Goal: Task Accomplishment & Management: Complete application form

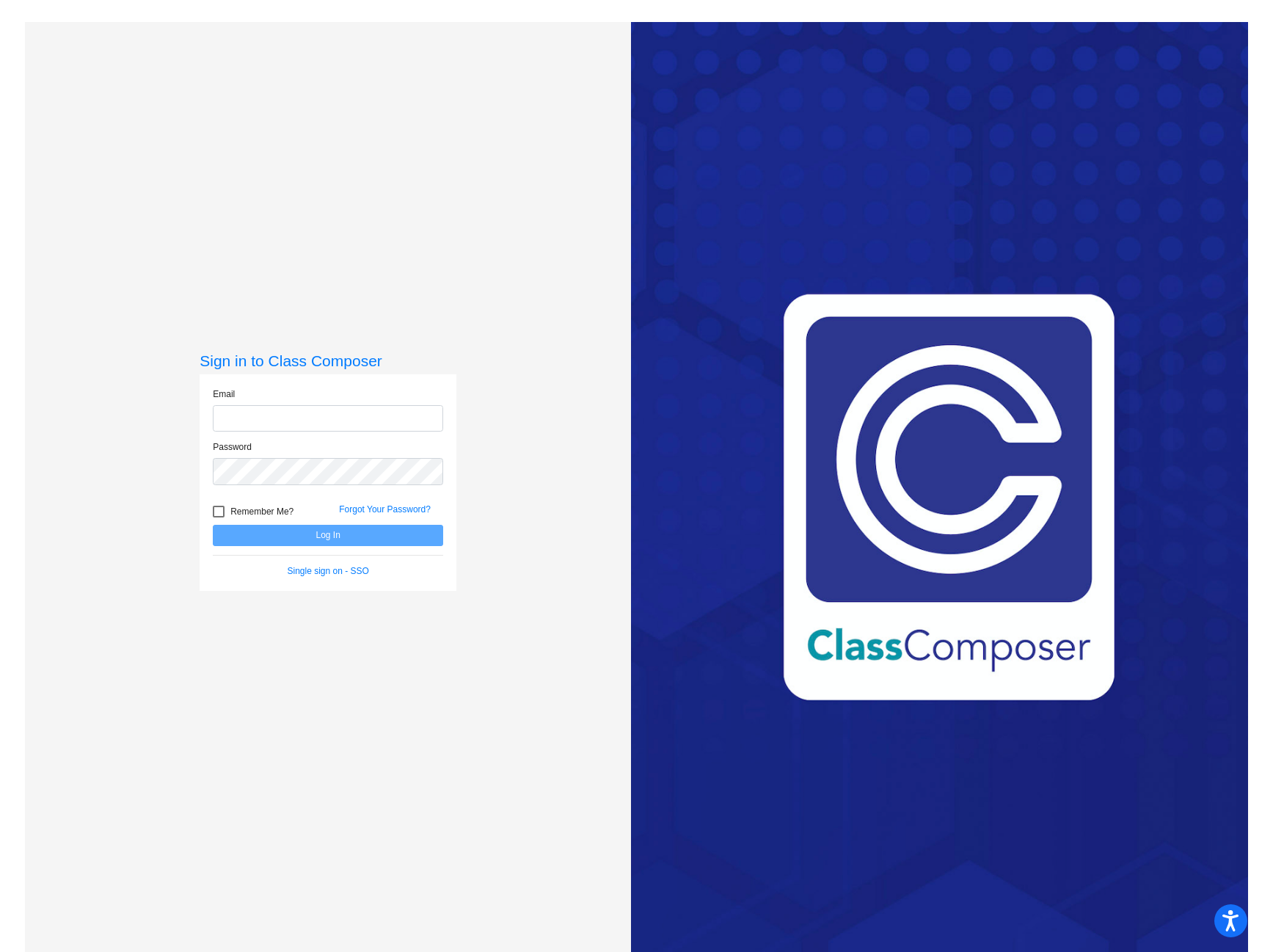
type input "adutcher@grantspass.k12.or.us"
click at [376, 151] on div "Sign in to Class Composer Email adutcher@grantspass.k12.or.us Password Remember…" at bounding box center [328, 498] width 606 height 952
type input "adutcher@grantspass.k12.or.us"
click at [312, 531] on button "Log In" at bounding box center [328, 536] width 230 height 22
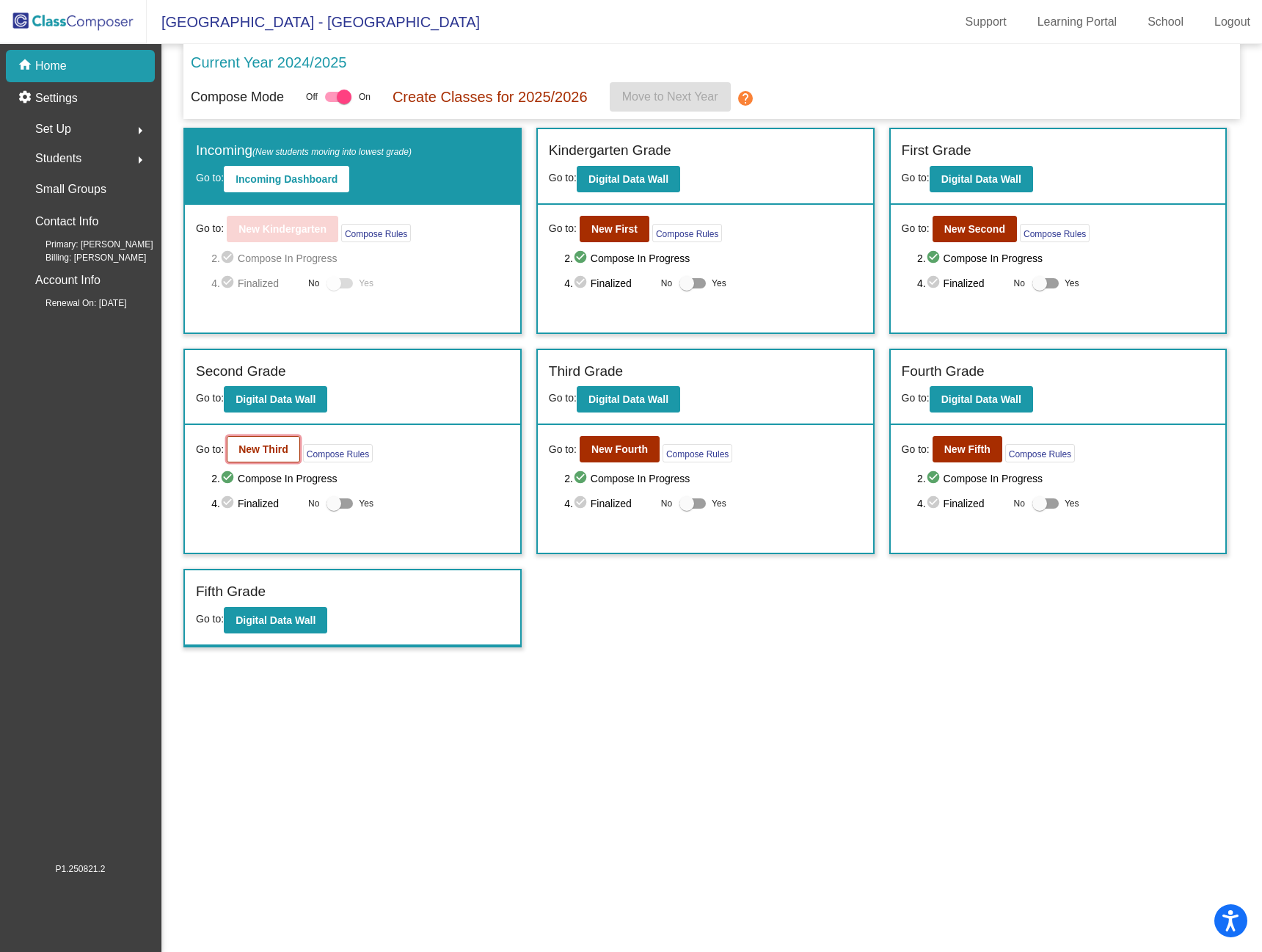
click at [253, 446] on b "New Third" at bounding box center [264, 449] width 50 height 12
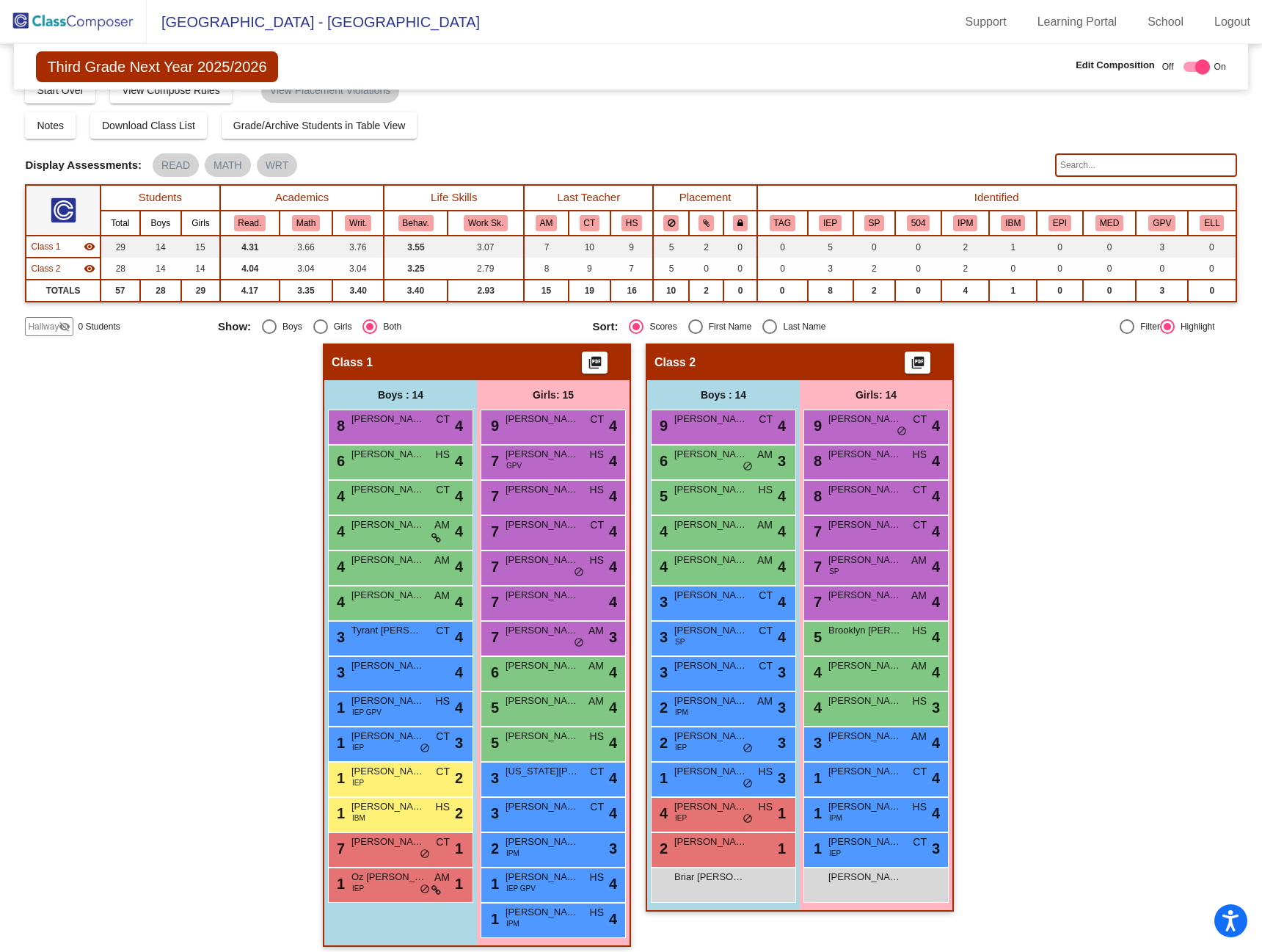
scroll to position [32, 0]
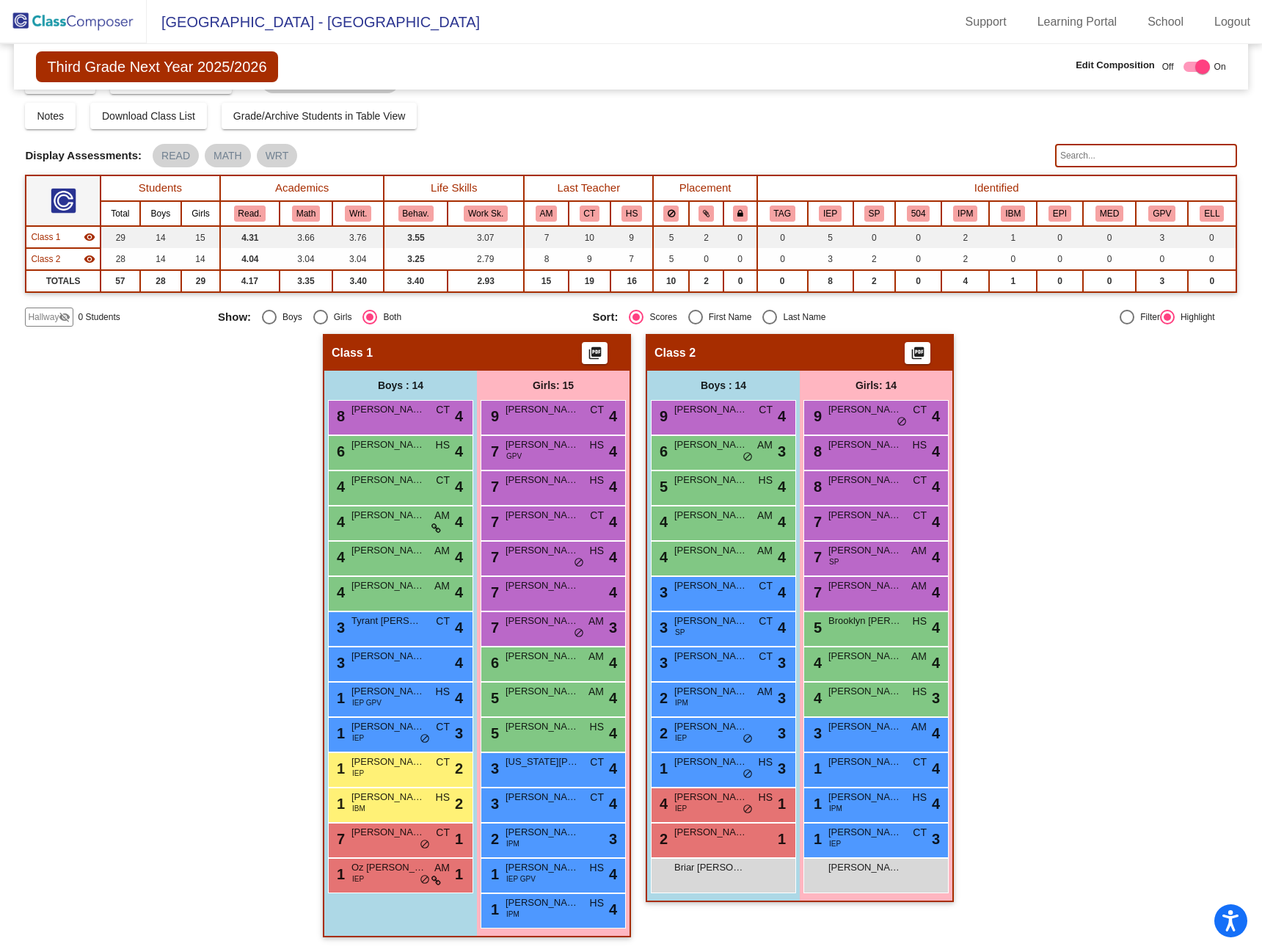
click at [167, 477] on div "Hallway - Hallway Class picture_as_pdf Add Student First Name Last Name Student…" at bounding box center [631, 643] width 1212 height 618
click at [683, 135] on div "Display Scores for Years: 2023 - 2024 2024 - 2025 Grade/Archive Students in Tab…" at bounding box center [631, 196] width 1212 height 261
click at [46, 313] on span "Hallway" at bounding box center [42, 317] width 30 height 13
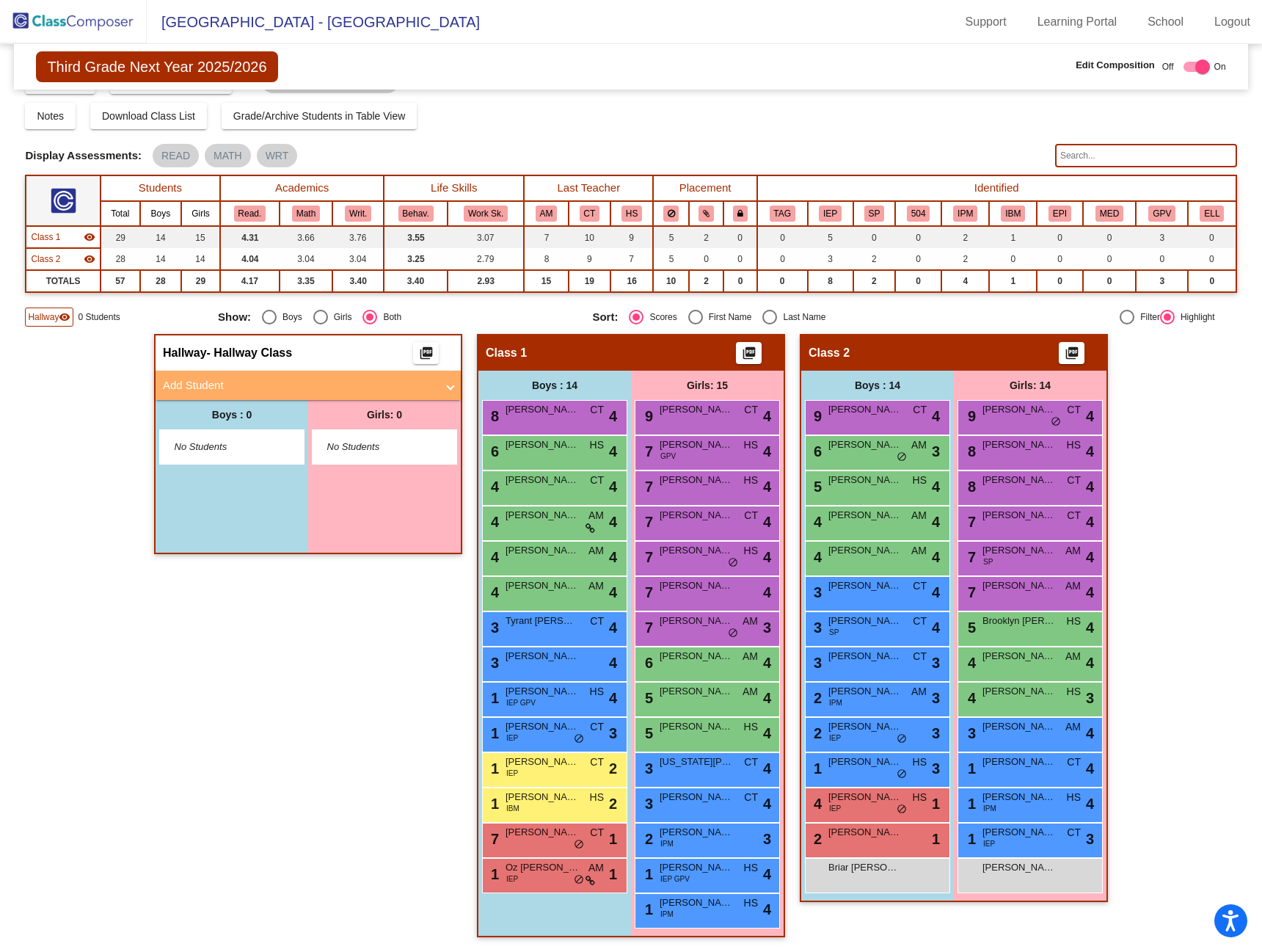
click at [260, 386] on mat-panel-title "Add Student" at bounding box center [300, 386] width 273 height 17
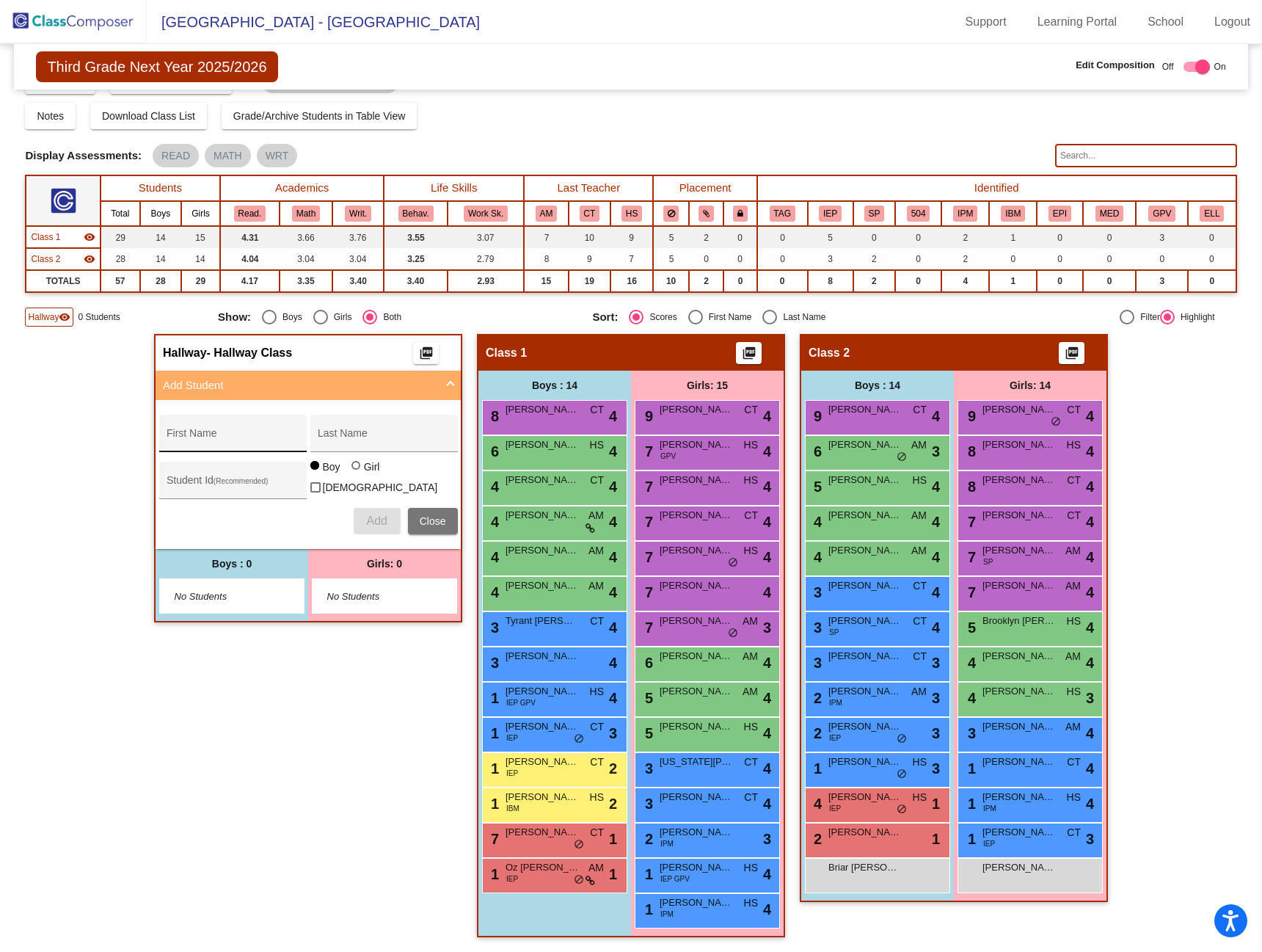
click at [223, 439] on input "First Name" at bounding box center [232, 439] width 132 height 12
type input "Quintin"
type input "Gordan"
click at [226, 476] on div "Student Id (Recommended)" at bounding box center [232, 484] width 132 height 30
type input "310864"
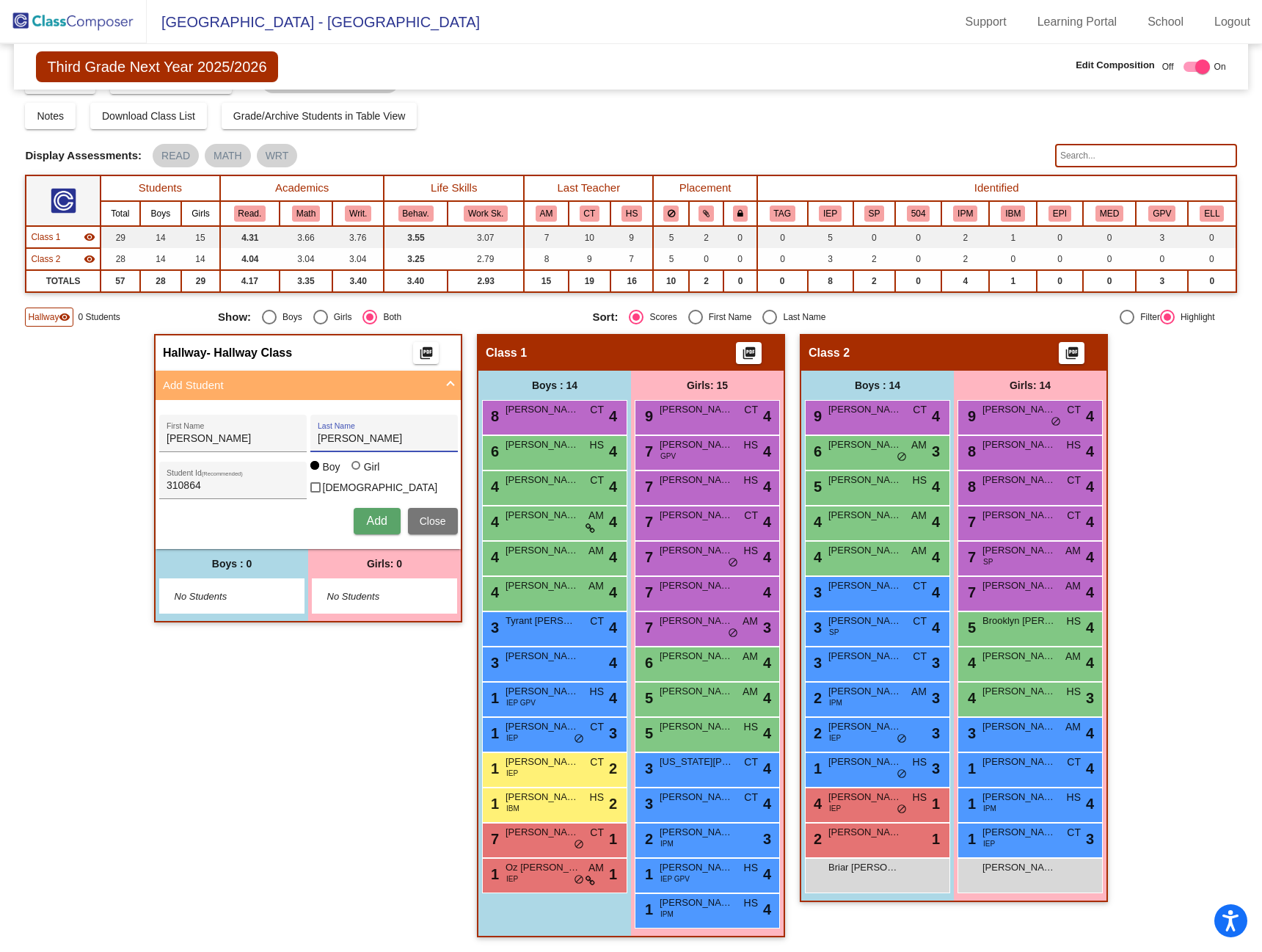
click at [340, 441] on input "Gordan" at bounding box center [384, 439] width 132 height 12
type input "Gordon"
click at [378, 522] on span "Add" at bounding box center [376, 520] width 21 height 13
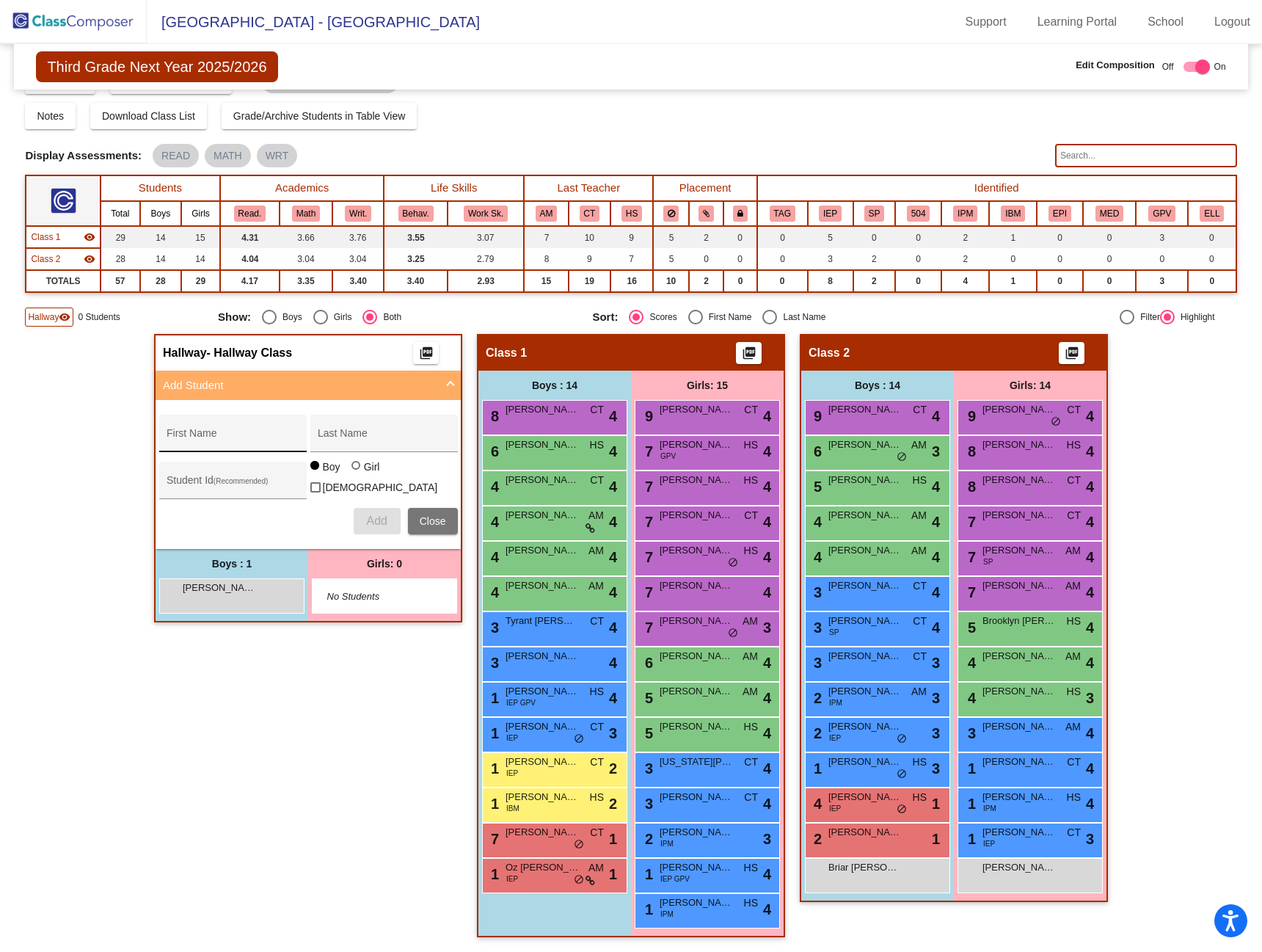
click at [204, 433] on input "First Name" at bounding box center [232, 439] width 132 height 12
type input "Thea"
type input "McCarter"
click at [234, 486] on input "Student Id (Recommended)" at bounding box center [232, 486] width 132 height 12
type input "416217"
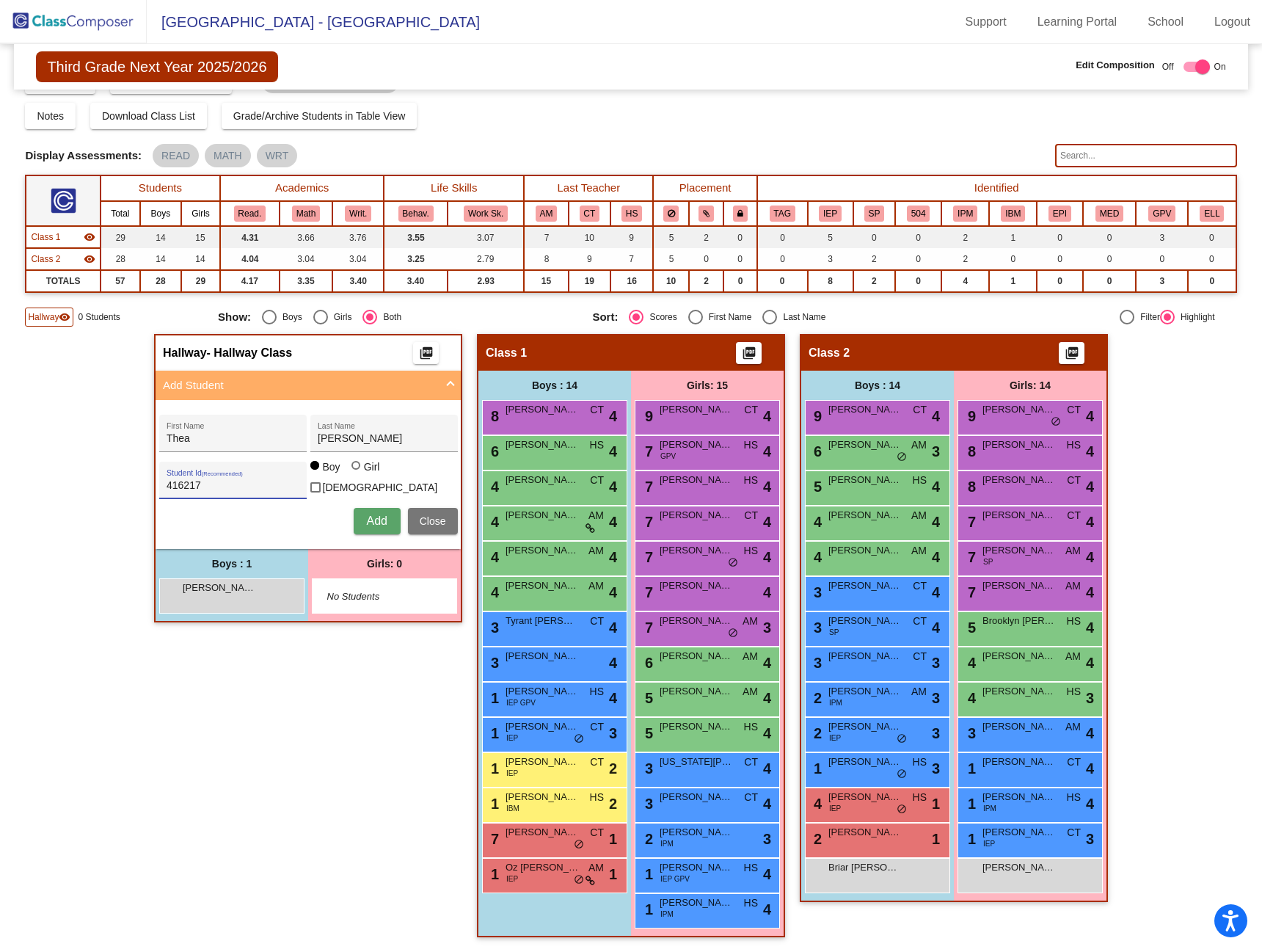
click at [354, 473] on label "Girl" at bounding box center [367, 466] width 32 height 15
click at [357, 473] on input "Girl" at bounding box center [357, 473] width 1 height 1
radio input "true"
click at [370, 518] on span "Add" at bounding box center [376, 520] width 21 height 13
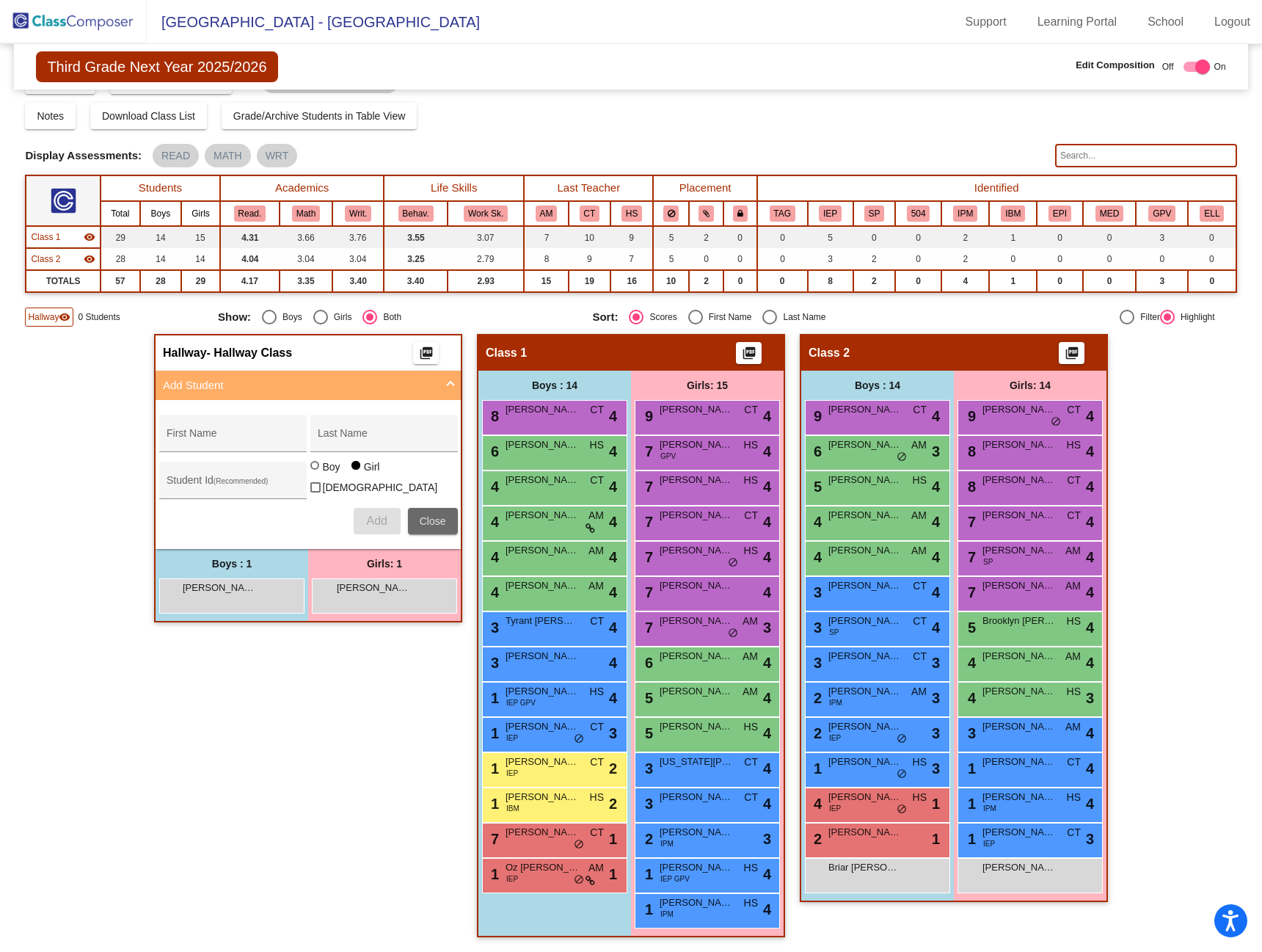
click at [428, 519] on span "Close" at bounding box center [433, 521] width 27 height 12
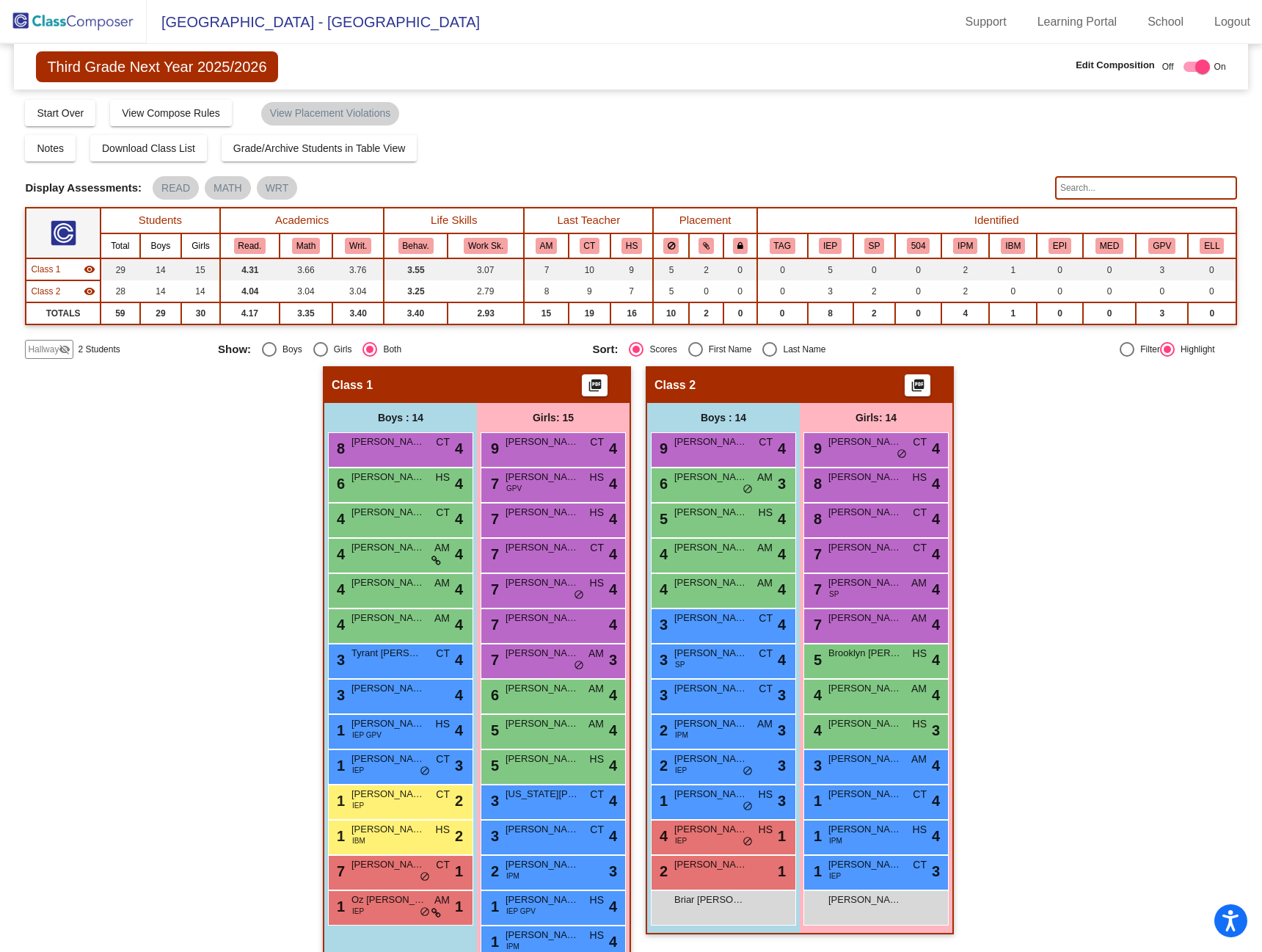
drag, startPoint x: 1042, startPoint y: 493, endPoint x: 1042, endPoint y: 485, distance: 8.0
click at [1042, 492] on div "Hallway - Hallway Class picture_as_pdf Add Student First Name Last Name Student…" at bounding box center [631, 675] width 1212 height 618
click at [48, 348] on span "Hallway" at bounding box center [42, 348] width 30 height 13
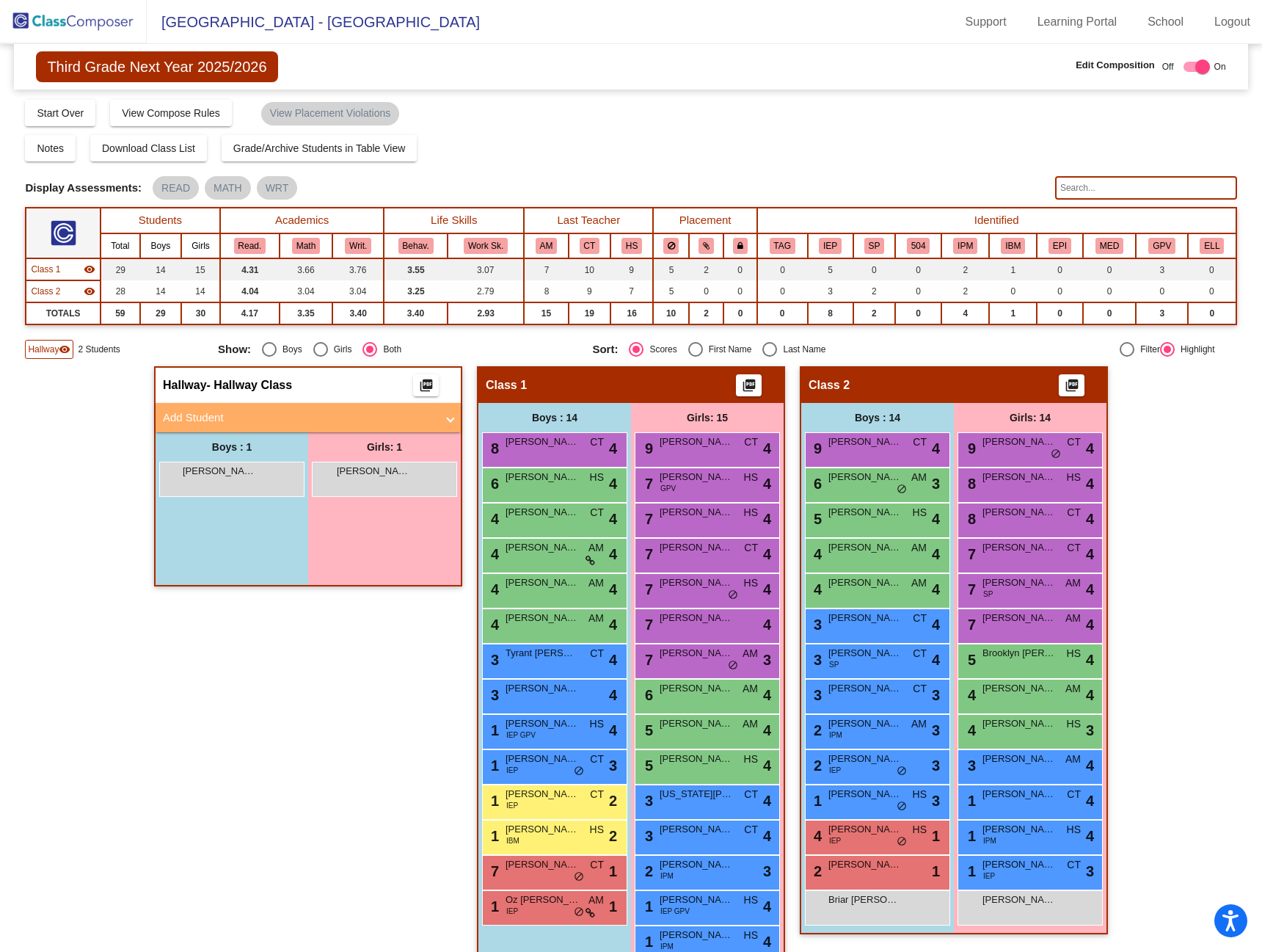
scroll to position [32, 0]
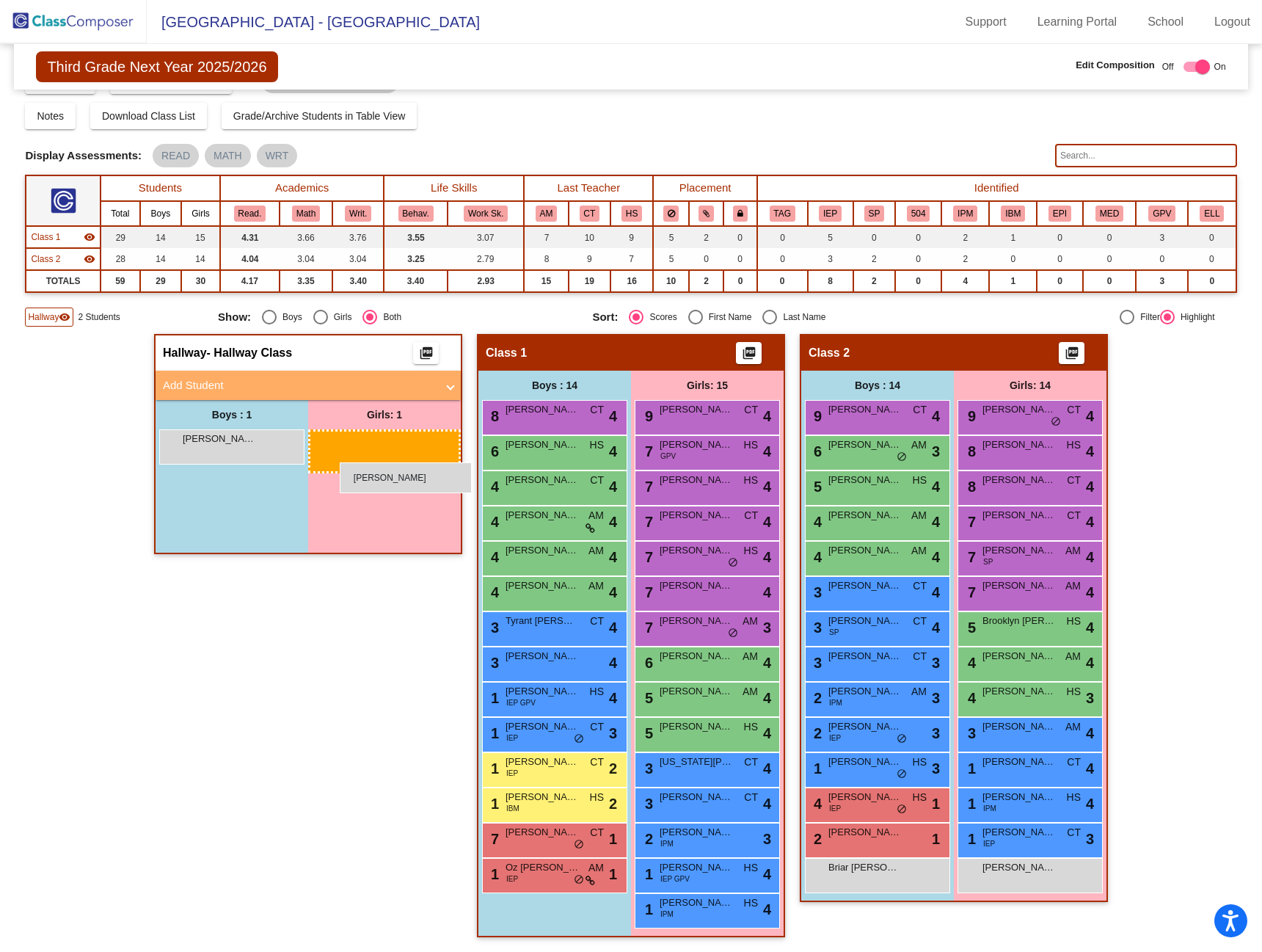
drag, startPoint x: 355, startPoint y: 442, endPoint x: 339, endPoint y: 459, distance: 23.3
click at [242, 649] on div "Hallway - Hallway Class picture_as_pdf Add Student First Name Last Name Student…" at bounding box center [308, 643] width 308 height 618
click at [207, 664] on div "Hallway - Hallway Class picture_as_pdf Add Student First Name Last Name Student…" at bounding box center [308, 643] width 308 height 618
click at [685, 68] on div "Third Grade Next Year 2025/2026 Edit Composition Off On Incoming Digital Data W…" at bounding box center [631, 67] width 1233 height 45
